Goal: Task Accomplishment & Management: Use online tool/utility

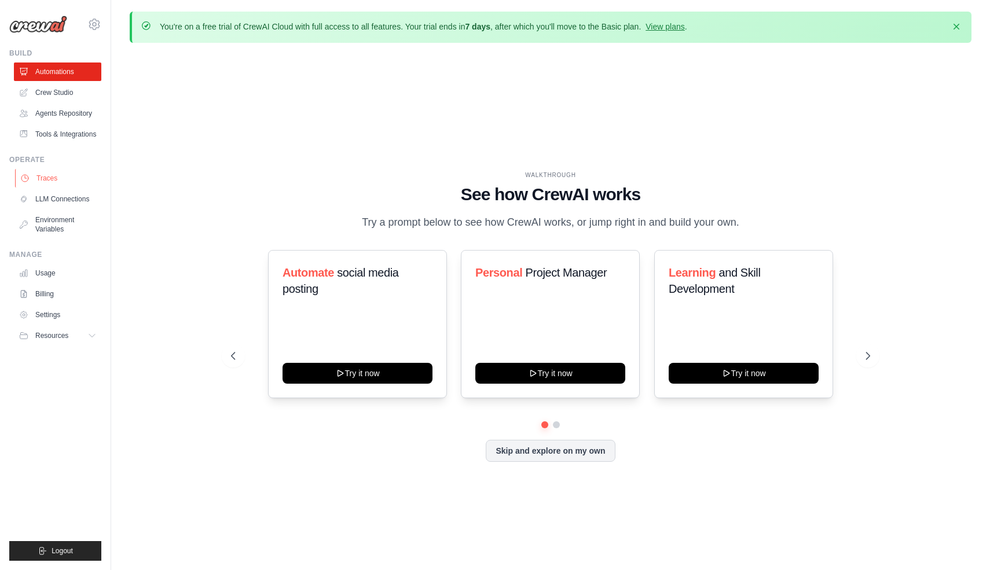
click at [58, 178] on link "Traces" at bounding box center [58, 178] width 87 height 19
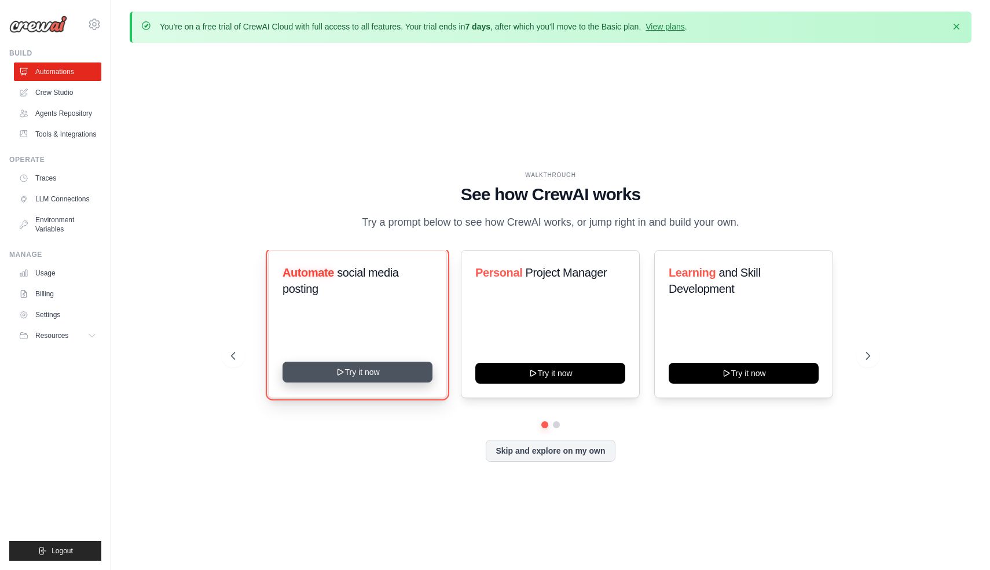
click at [379, 377] on button "Try it now" at bounding box center [357, 372] width 150 height 21
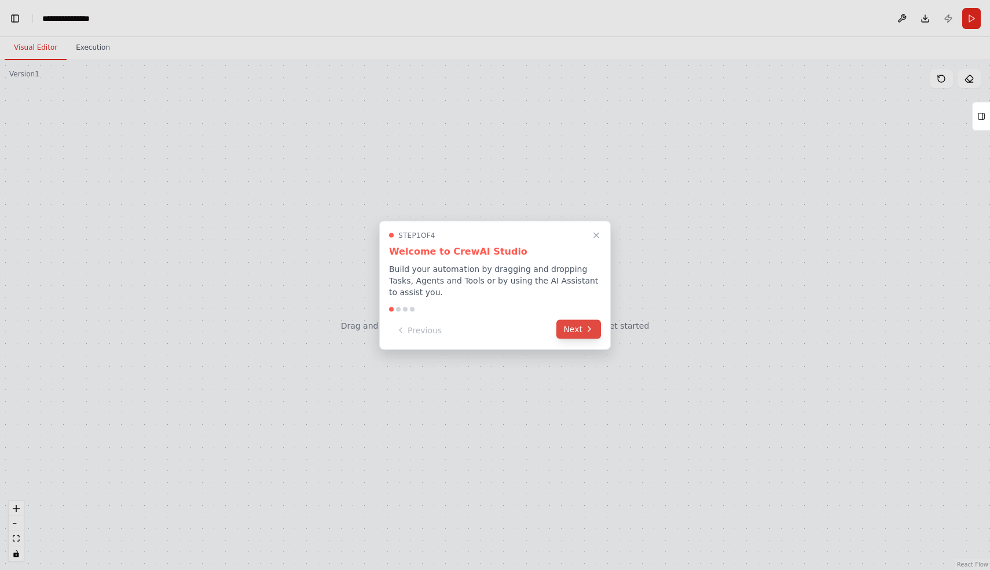
click at [588, 332] on icon at bounding box center [589, 329] width 9 height 9
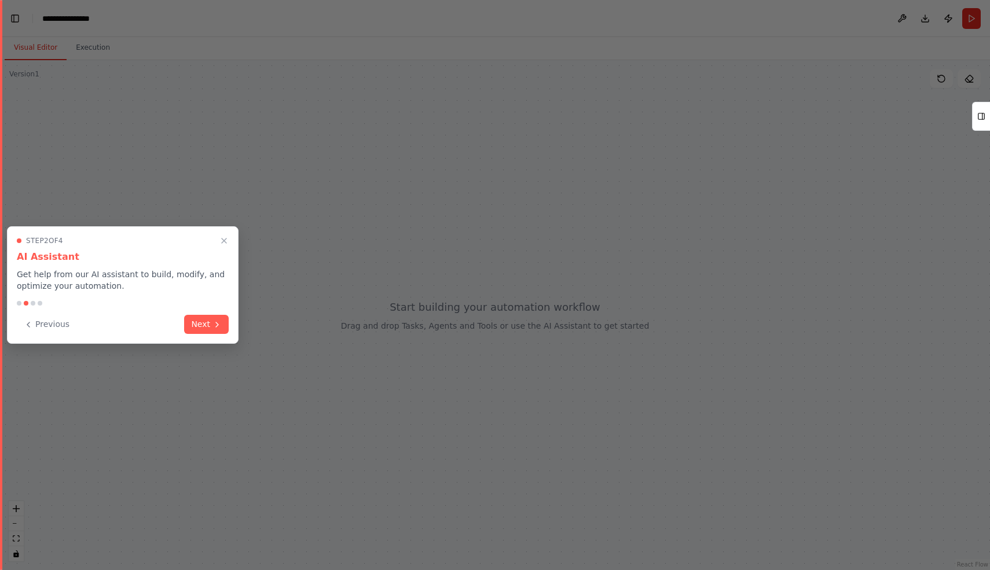
scroll to position [3766, 0]
click at [214, 321] on icon at bounding box center [216, 323] width 9 height 9
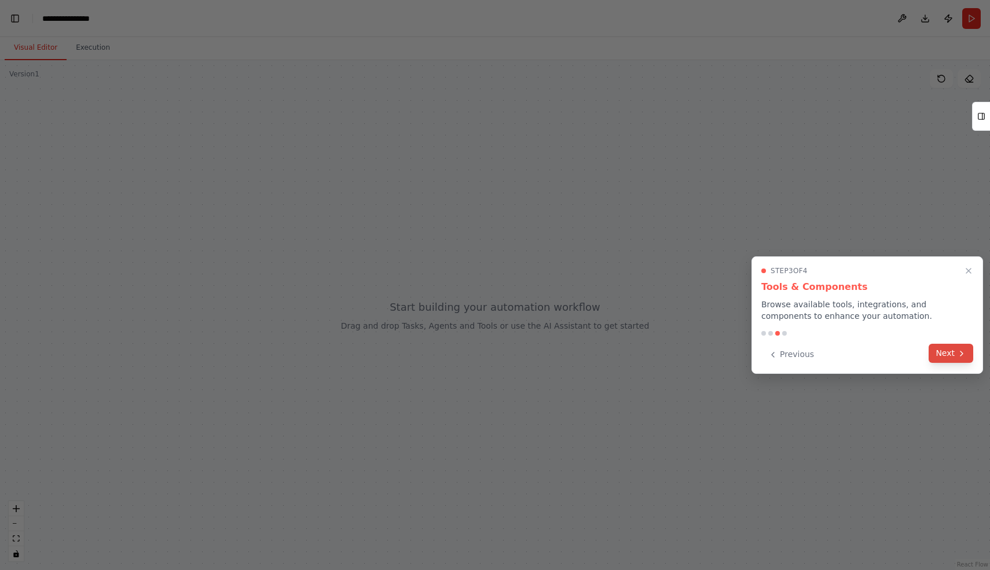
click at [954, 352] on button "Next" at bounding box center [950, 353] width 45 height 19
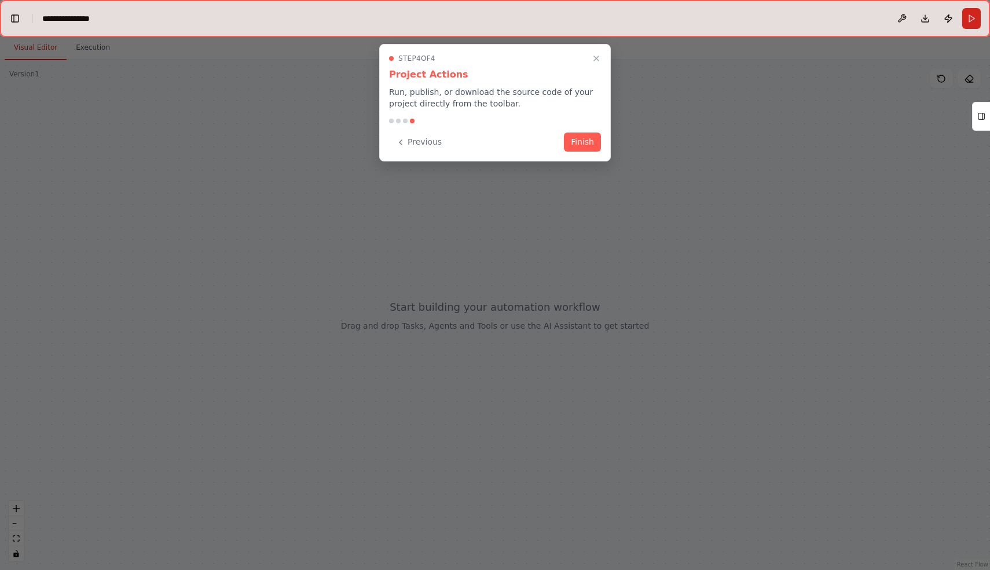
drag, startPoint x: 581, startPoint y: 135, endPoint x: 387, endPoint y: 148, distance: 194.9
click at [387, 148] on div "Step 4 of 4 Project Actions Run, publish, or download the source code of your p…" at bounding box center [495, 103] width 232 height 118
click at [423, 142] on button "Previous" at bounding box center [419, 140] width 60 height 19
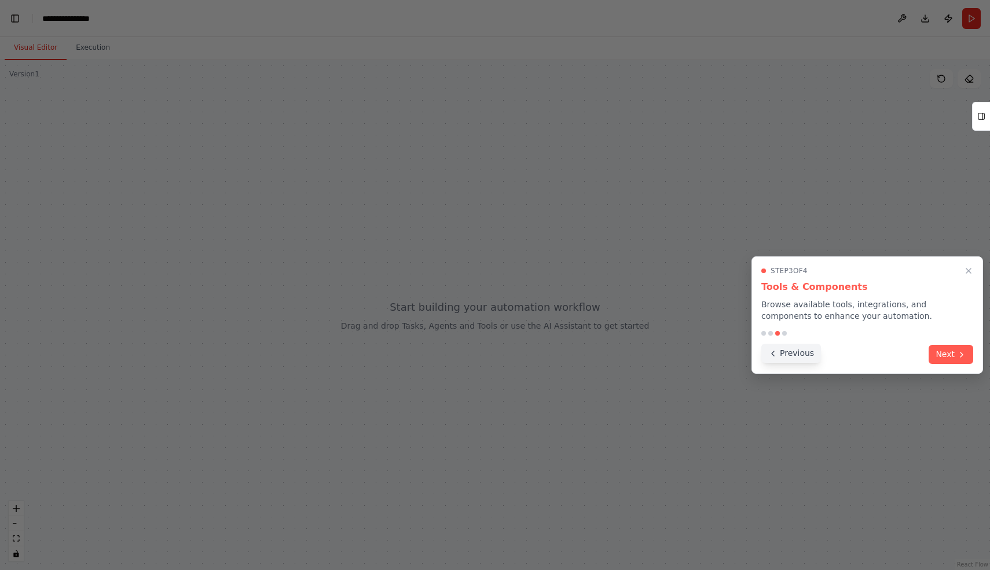
click at [800, 352] on button "Previous" at bounding box center [791, 353] width 60 height 19
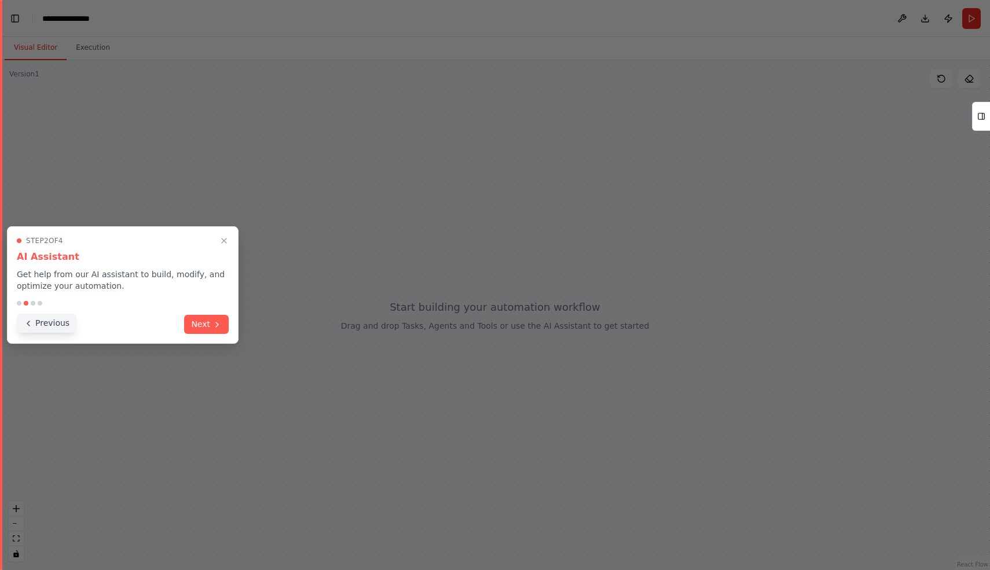
click at [48, 320] on button "Previous" at bounding box center [47, 323] width 60 height 19
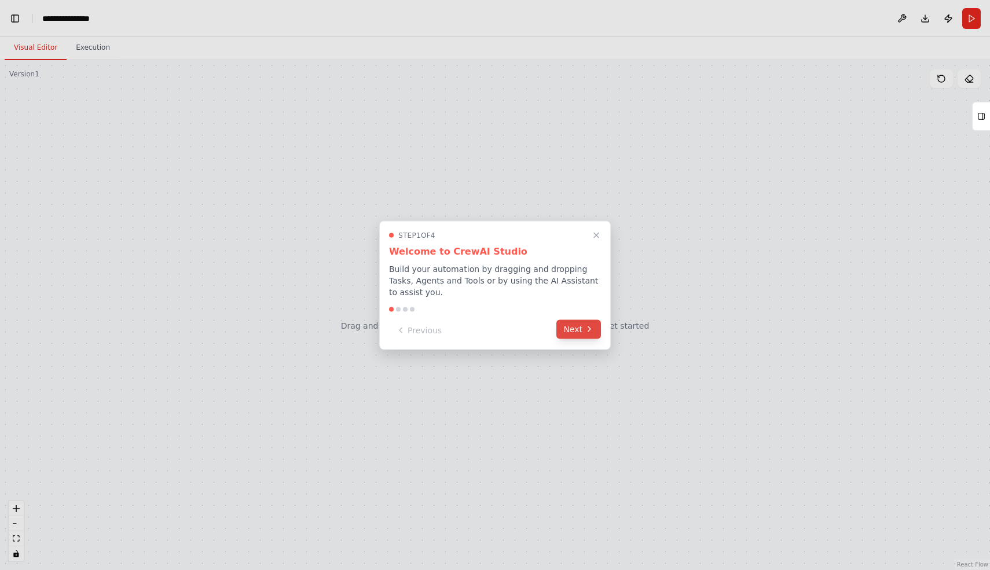
click at [592, 329] on icon at bounding box center [589, 329] width 9 height 9
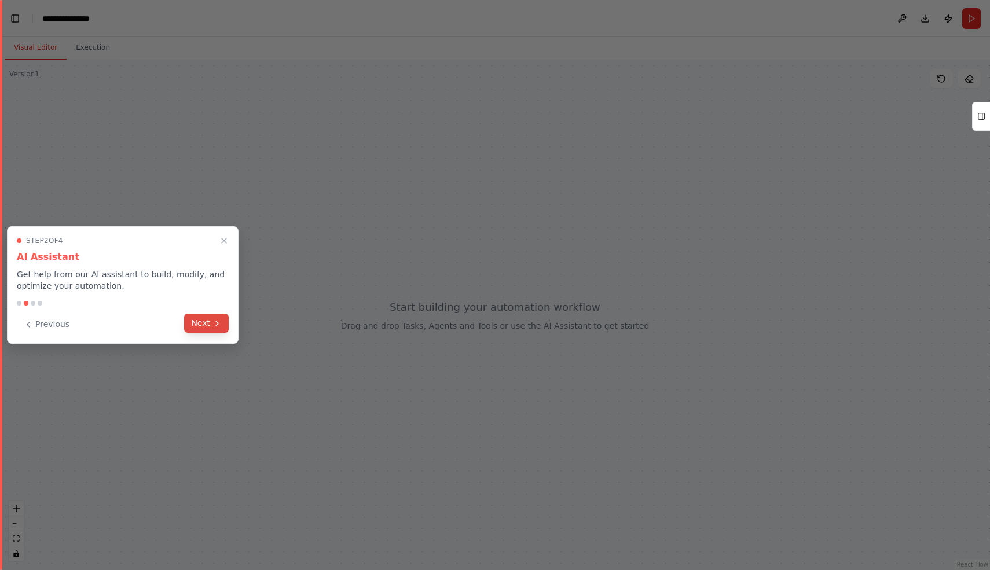
click at [210, 327] on button "Next" at bounding box center [206, 323] width 45 height 19
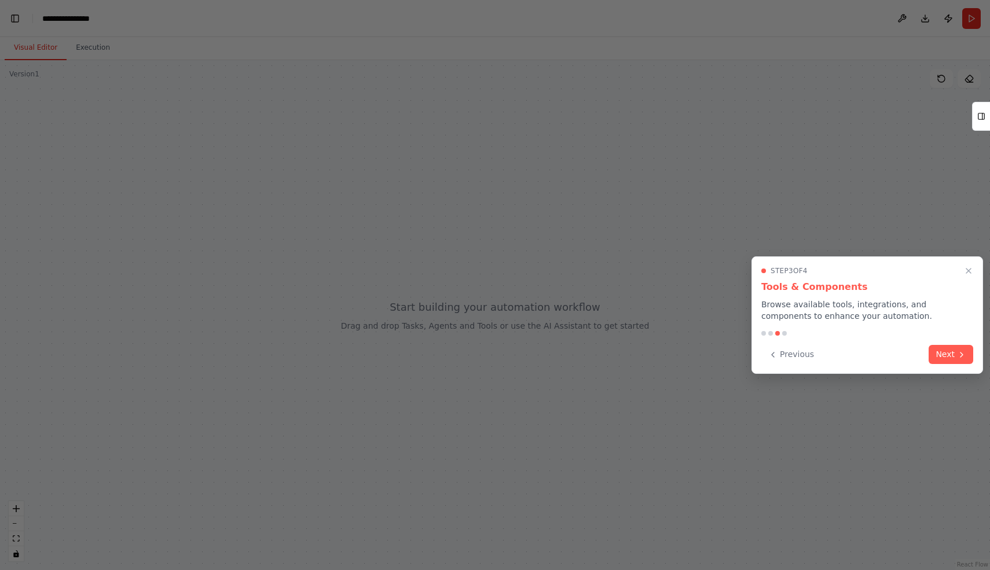
click at [959, 365] on div "Step 3 of 4 Tools & Components Browse available tools, integrations, and compon…" at bounding box center [867, 315] width 232 height 118
click at [959, 361] on button "Next" at bounding box center [950, 353] width 45 height 19
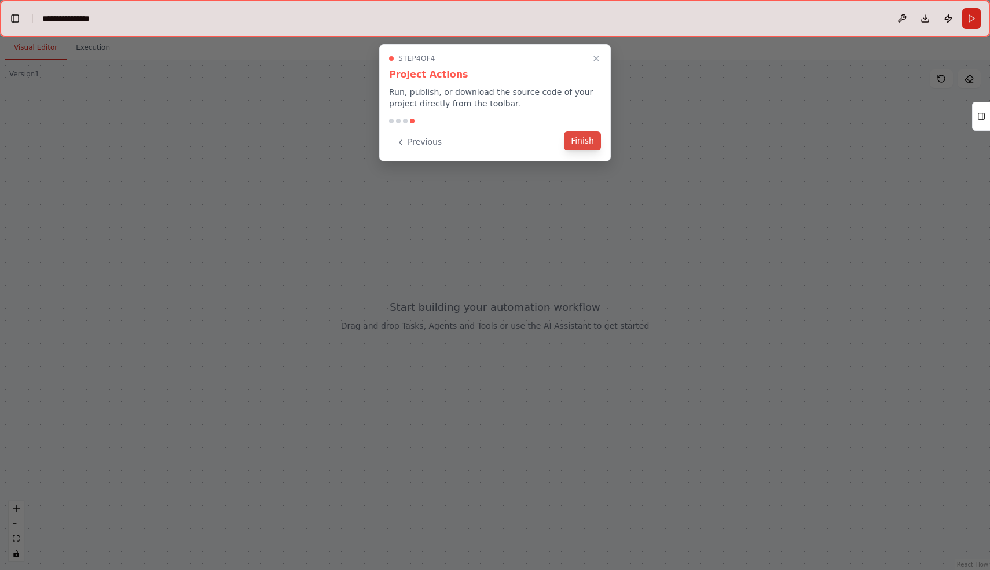
click at [572, 142] on button "Finish" at bounding box center [582, 140] width 37 height 19
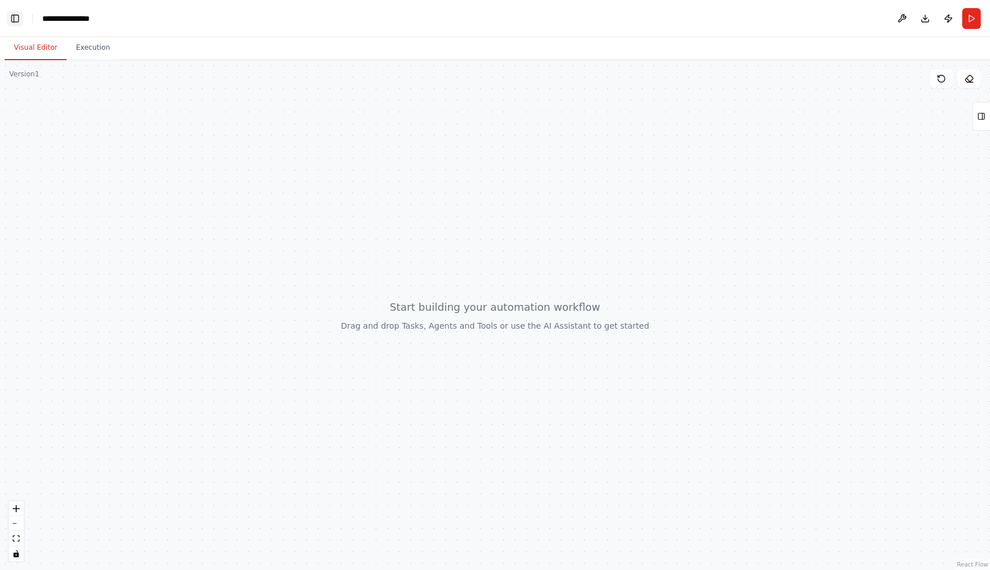
click at [17, 17] on button "Toggle Left Sidebar" at bounding box center [15, 18] width 16 height 16
click at [88, 53] on button "Execution" at bounding box center [93, 48] width 53 height 24
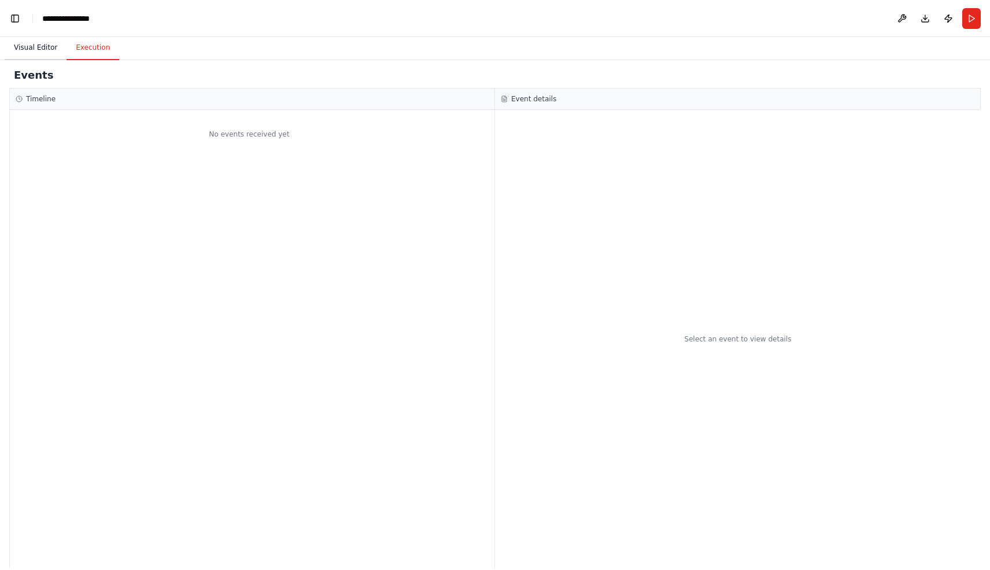
click at [42, 53] on button "Visual Editor" at bounding box center [36, 48] width 62 height 24
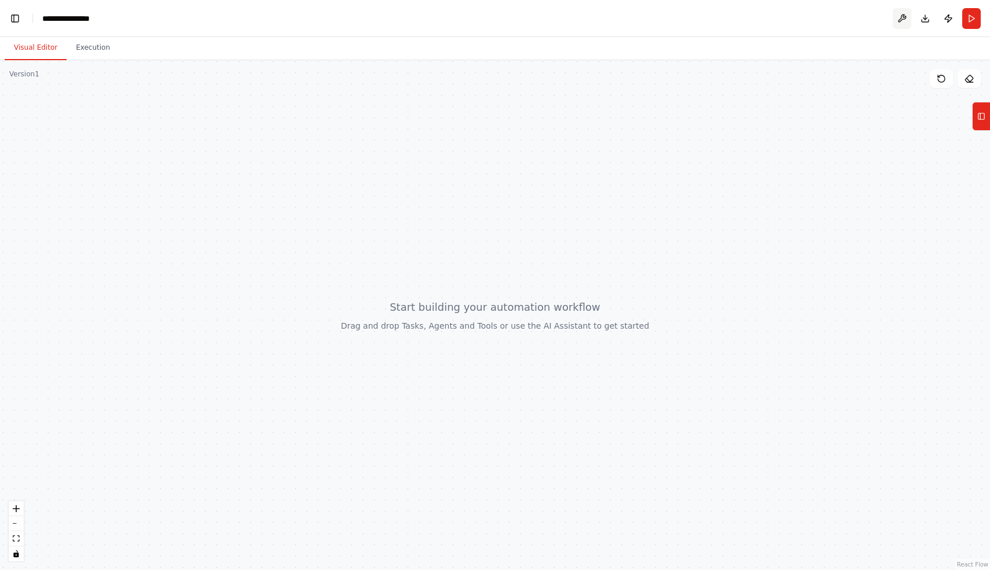
click at [904, 24] on button at bounding box center [902, 18] width 19 height 21
click at [901, 17] on div at bounding box center [902, 18] width 19 height 21
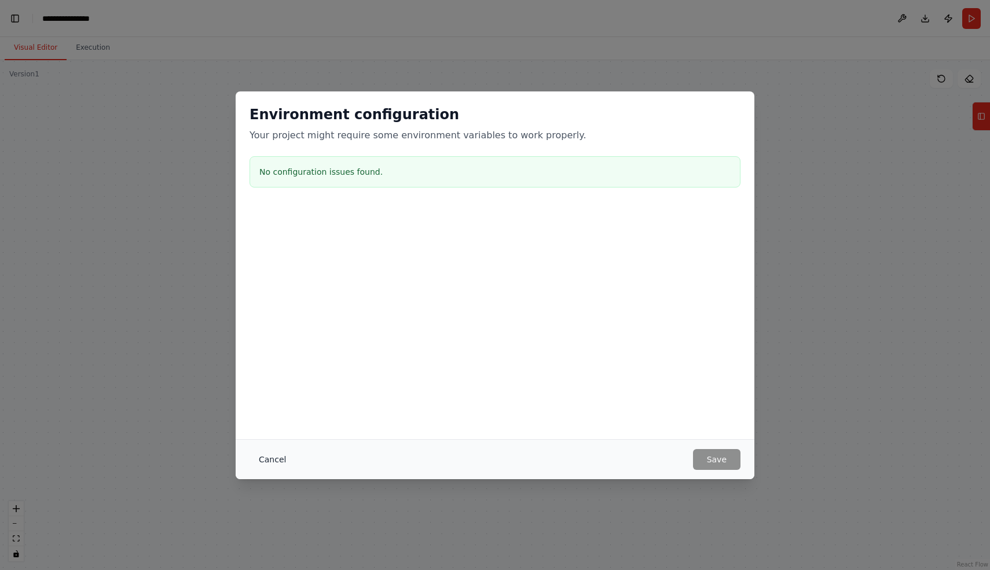
click at [277, 454] on button "Cancel" at bounding box center [272, 459] width 46 height 21
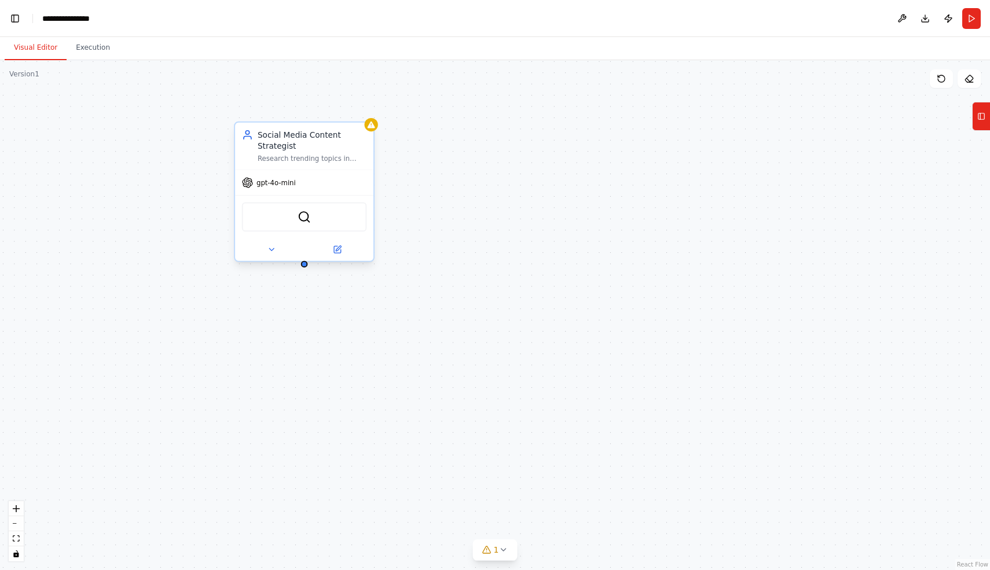
click at [306, 164] on div "Social Media Content Strategist Research trending topics in {industry}, analyze…" at bounding box center [304, 146] width 138 height 47
click at [342, 254] on button at bounding box center [337, 249] width 64 height 13
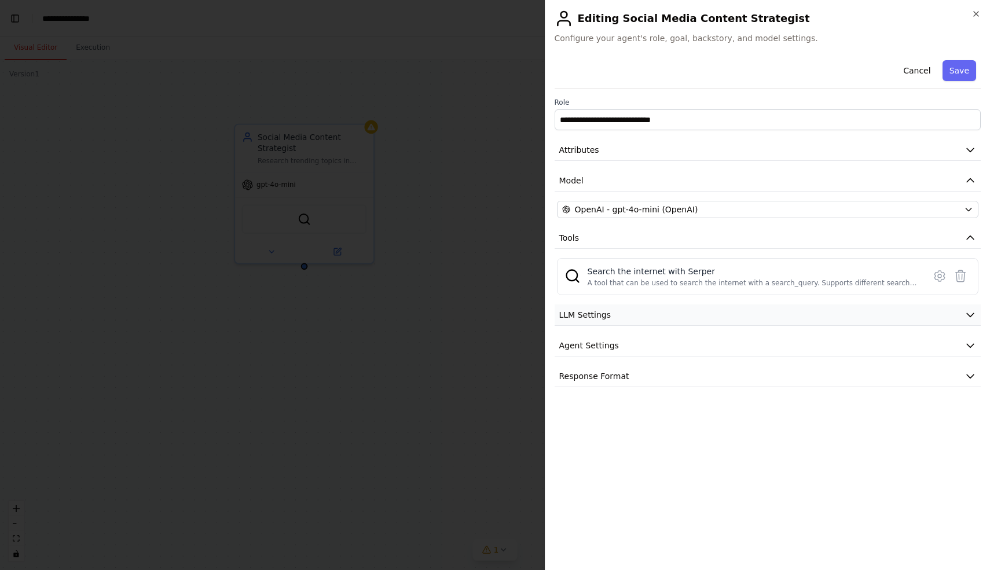
click at [660, 308] on button "LLM Settings" at bounding box center [768, 314] width 427 height 21
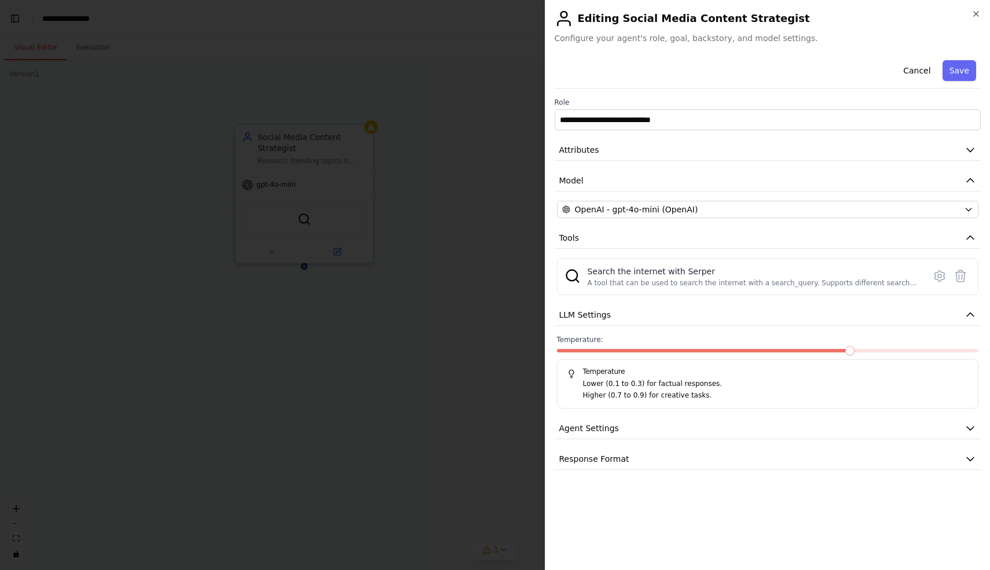
click at [582, 441] on div "**********" at bounding box center [768, 263] width 427 height 414
click at [582, 436] on button "Agent Settings" at bounding box center [768, 428] width 427 height 21
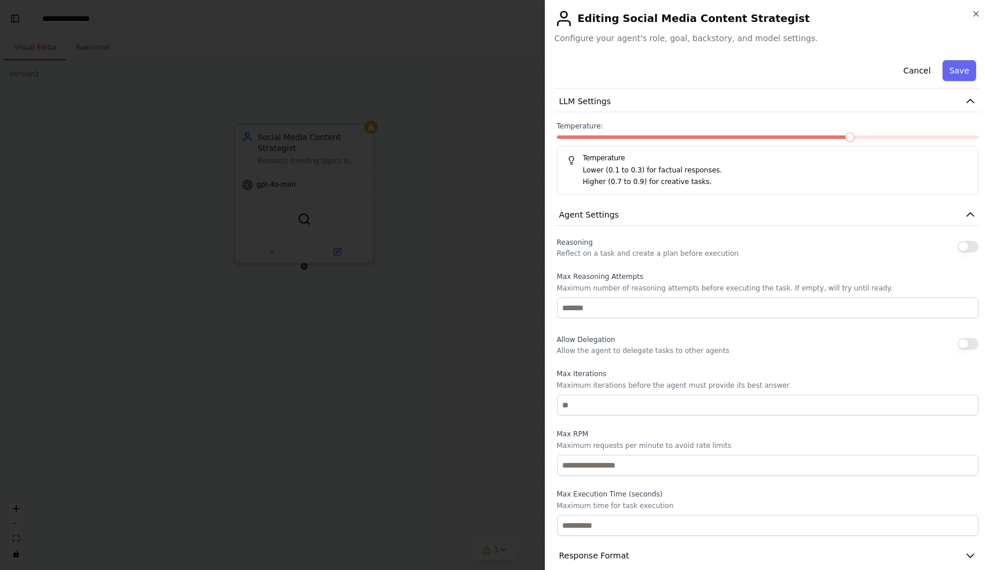
scroll to position [229, 0]
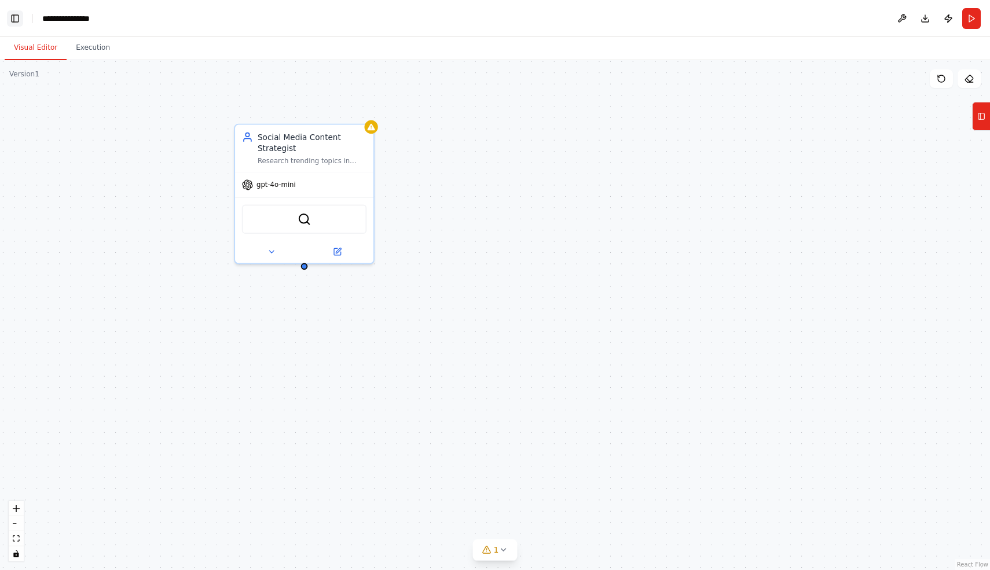
click at [12, 24] on button "Toggle Left Sidebar" at bounding box center [15, 18] width 16 height 16
click at [58, 17] on link "Studio" at bounding box center [55, 18] width 26 height 9
